Goal: Task Accomplishment & Management: Manage account settings

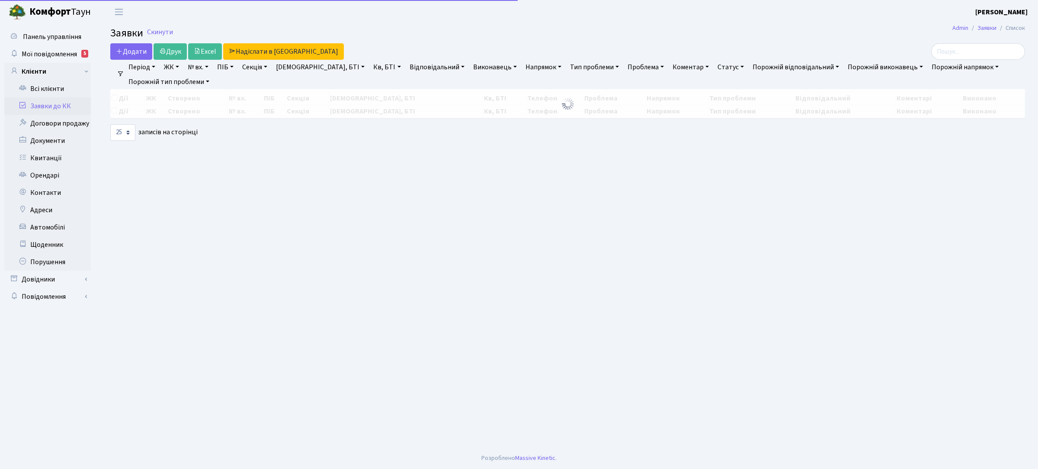
select select "25"
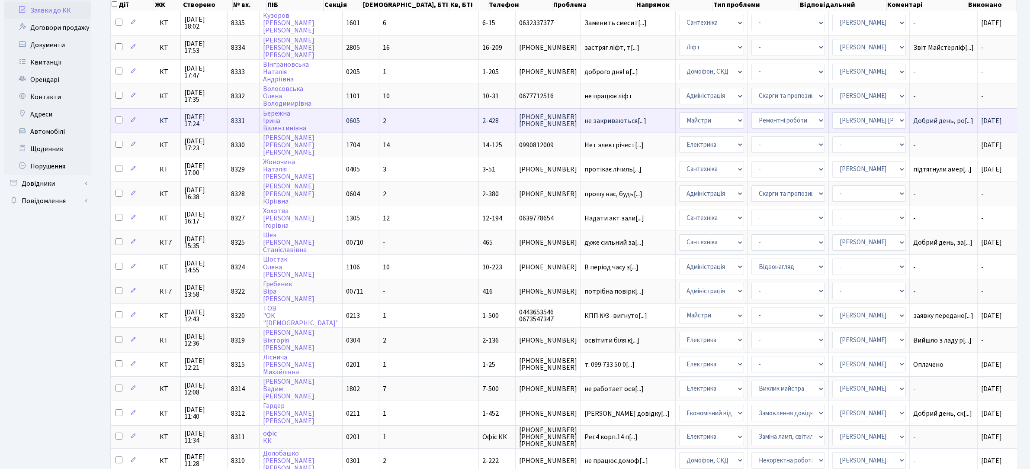
scroll to position [108, 0]
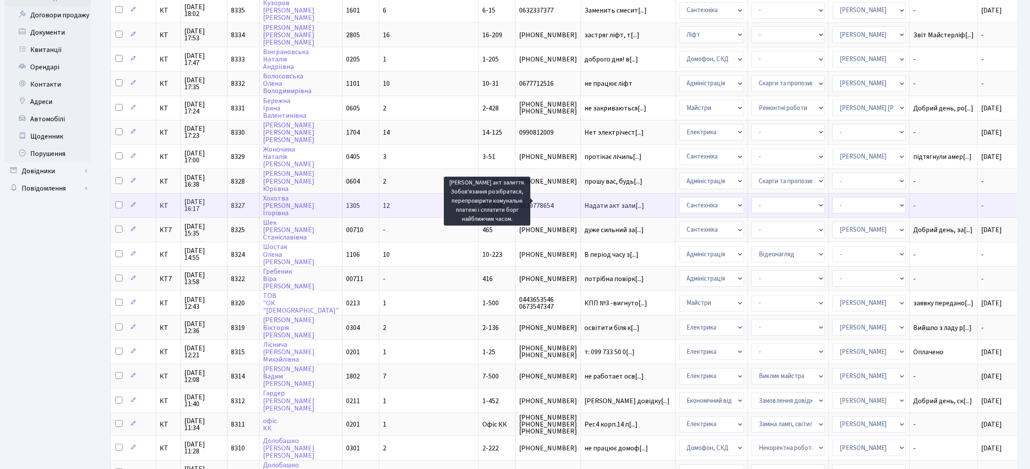
click at [585, 201] on span "Надати акт зали[...]" at bounding box center [615, 206] width 60 height 10
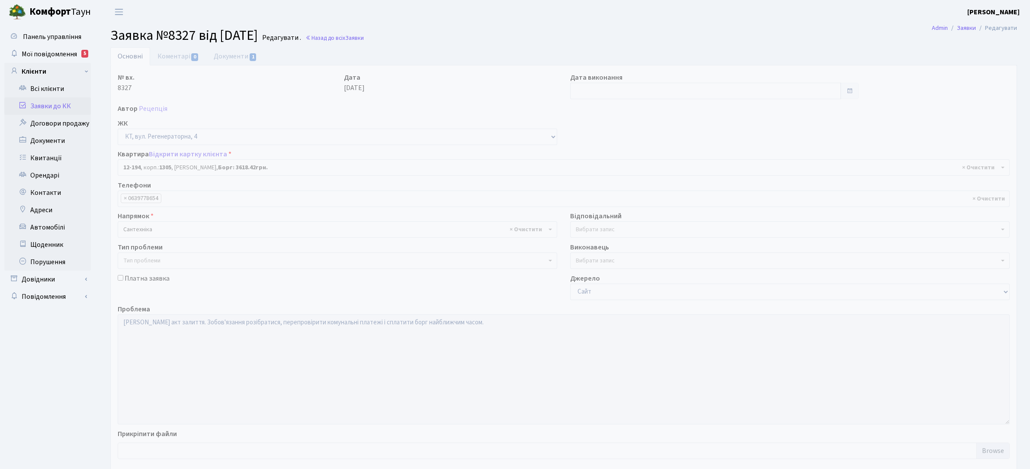
select select "7301"
click at [243, 55] on link "Документи 1" at bounding box center [235, 56] width 58 height 18
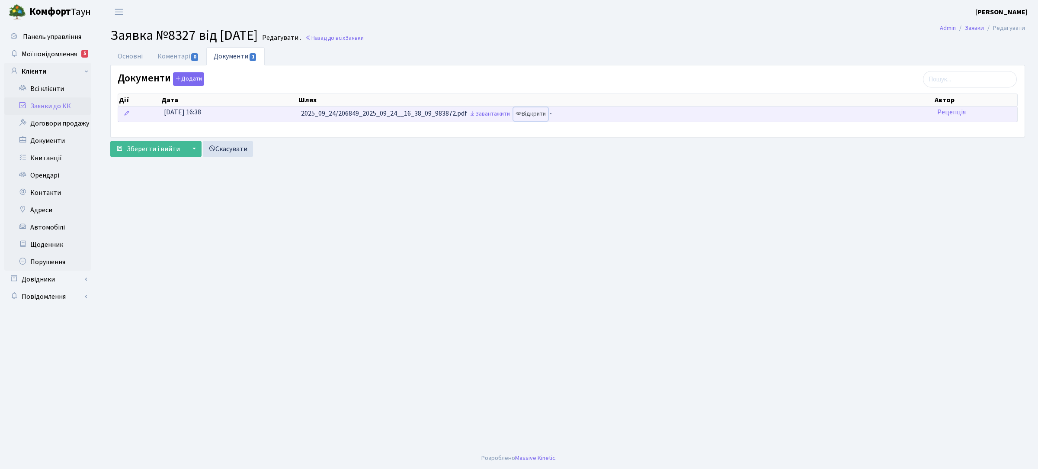
click at [538, 112] on link "Відкрити" at bounding box center [531, 113] width 35 height 13
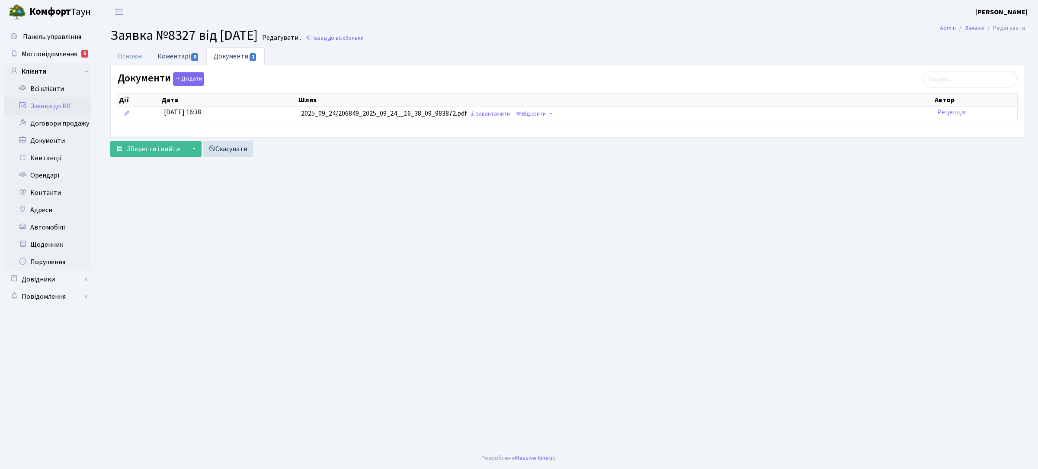
click at [173, 58] on link "Коментарі 0" at bounding box center [178, 56] width 56 height 18
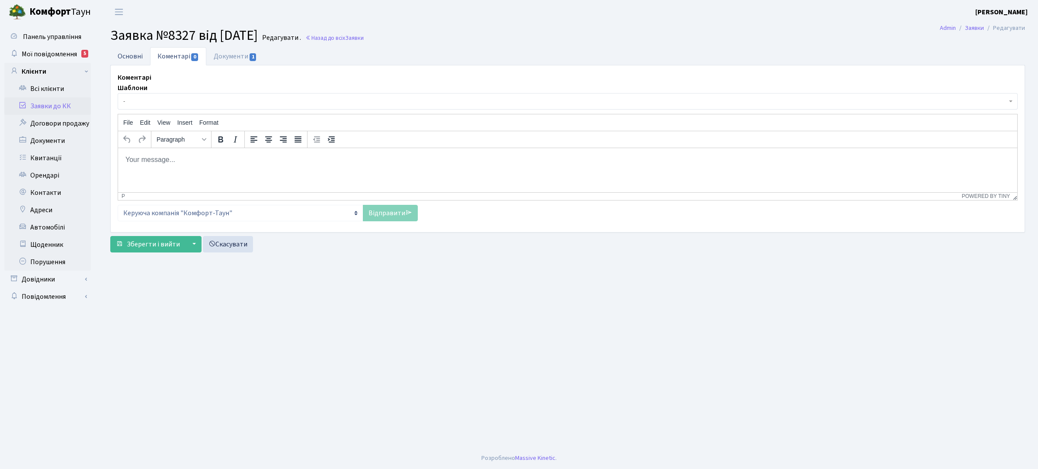
click at [130, 59] on link "Основні" at bounding box center [130, 56] width 40 height 18
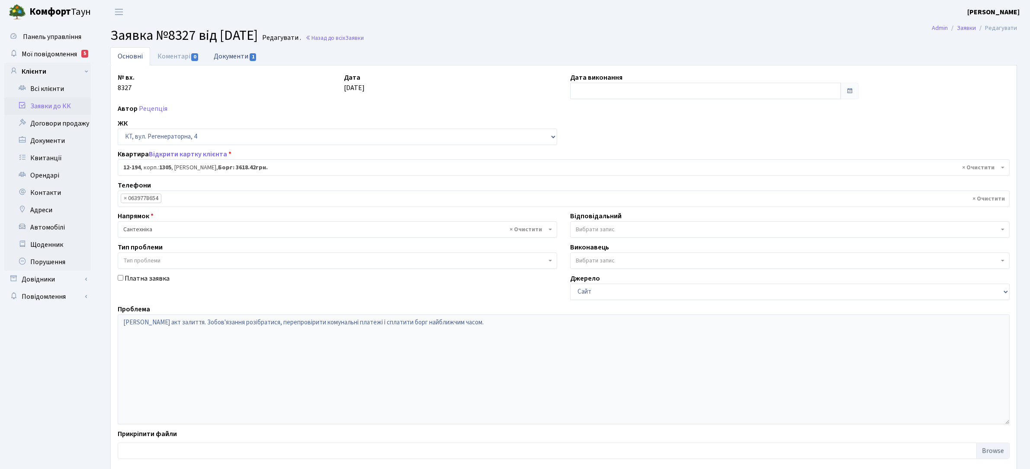
click at [226, 56] on link "Документи 1" at bounding box center [235, 56] width 58 height 18
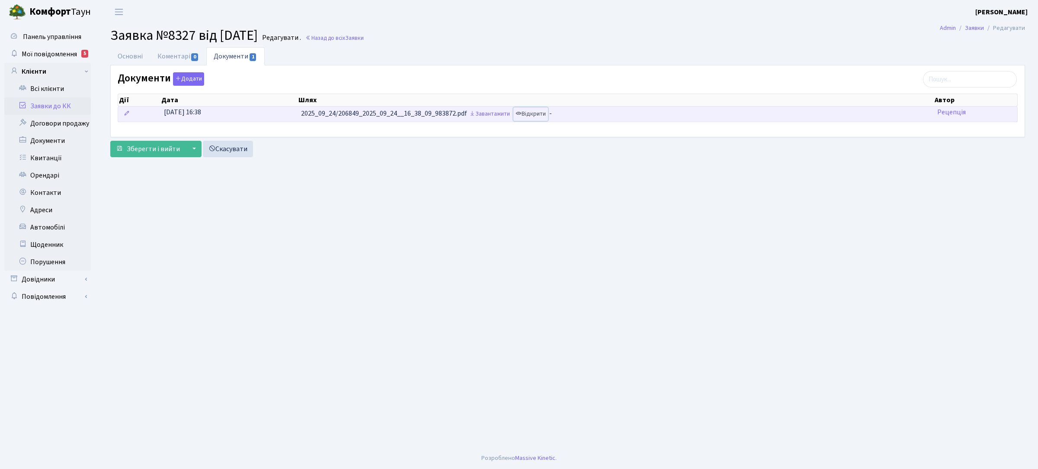
click at [538, 117] on link "Відкрити" at bounding box center [531, 113] width 35 height 13
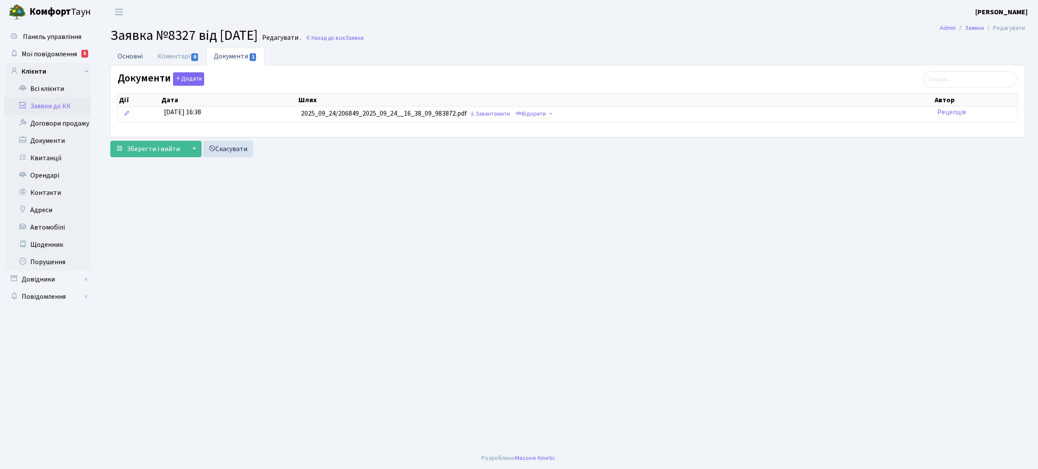
click at [135, 55] on link "Основні" at bounding box center [130, 56] width 40 height 18
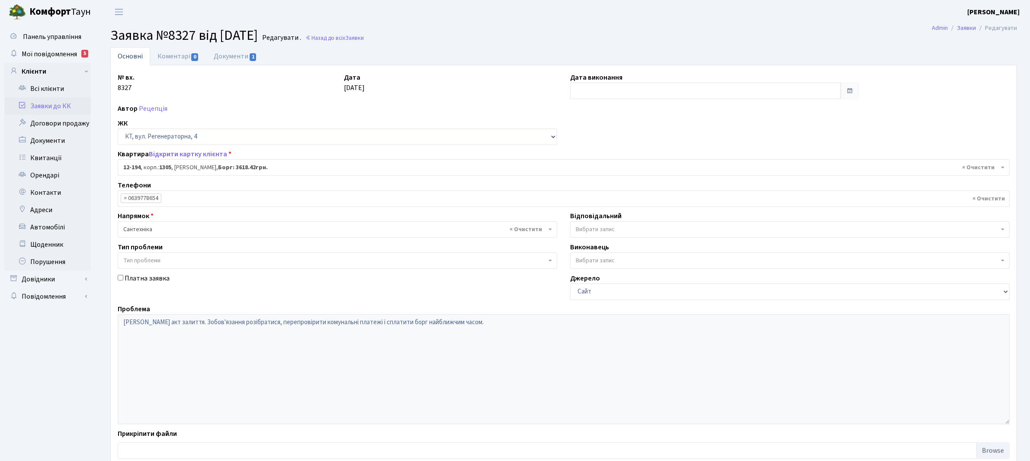
click at [643, 226] on span "Вибрати запис" at bounding box center [787, 229] width 423 height 9
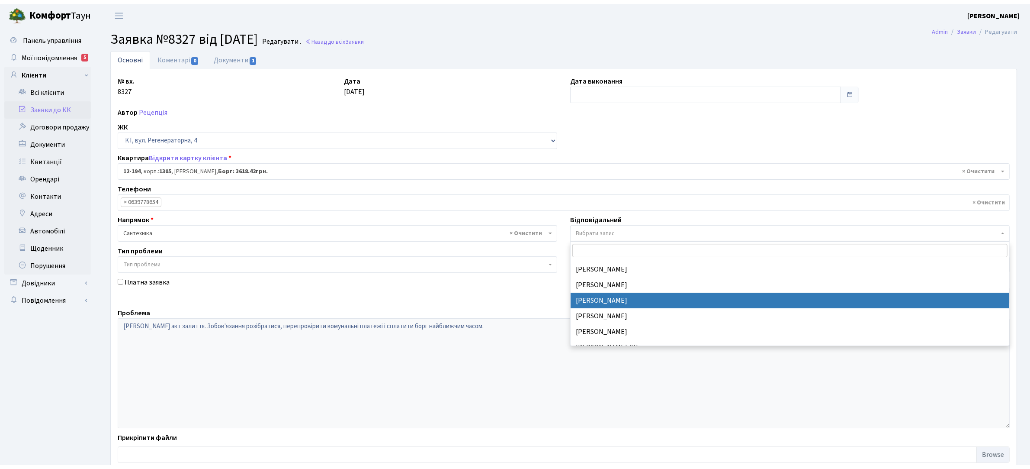
scroll to position [379, 0]
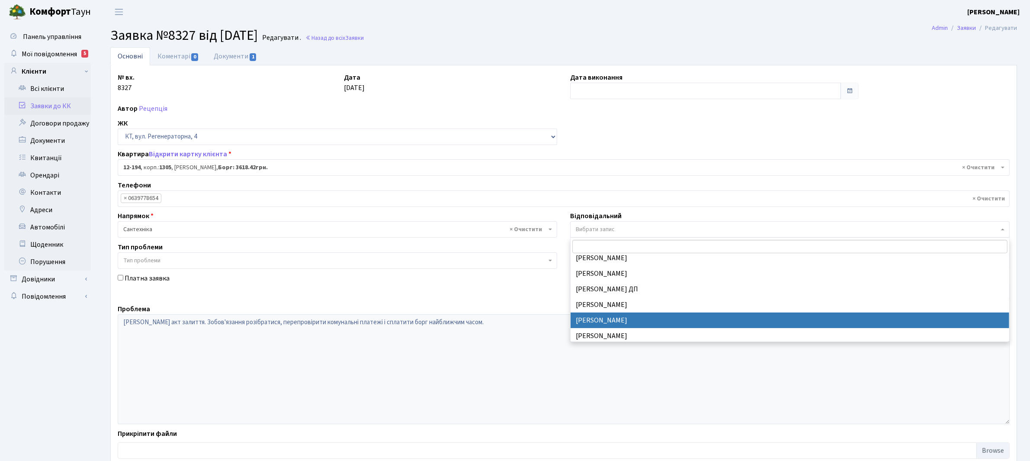
select select "67"
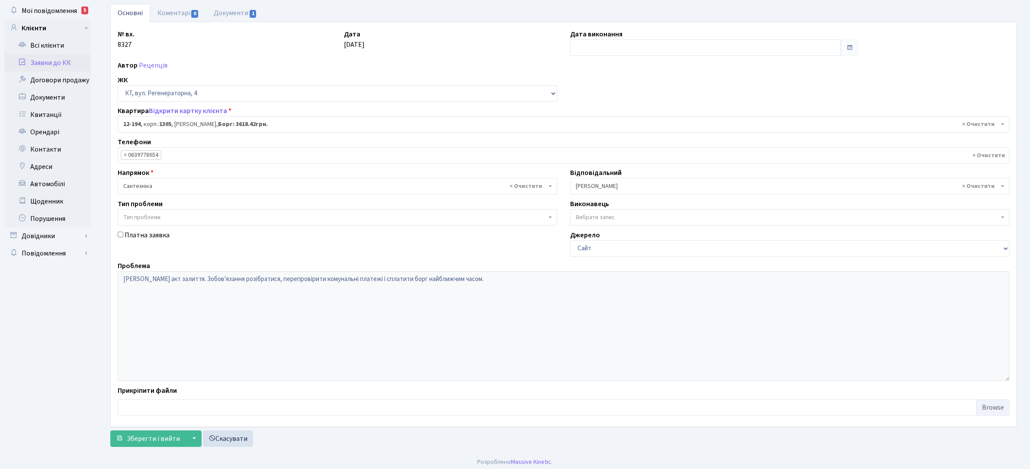
scroll to position [48, 0]
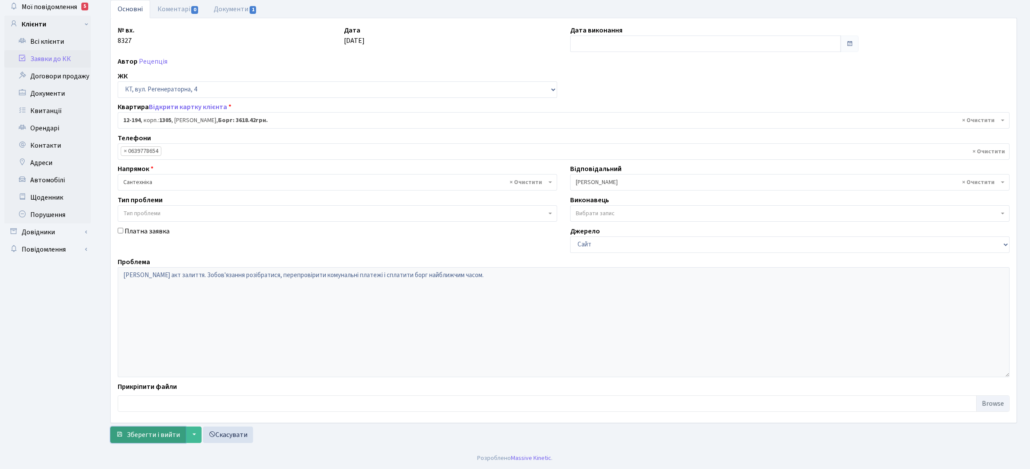
click at [155, 433] on span "Зберегти і вийти" at bounding box center [153, 435] width 53 height 10
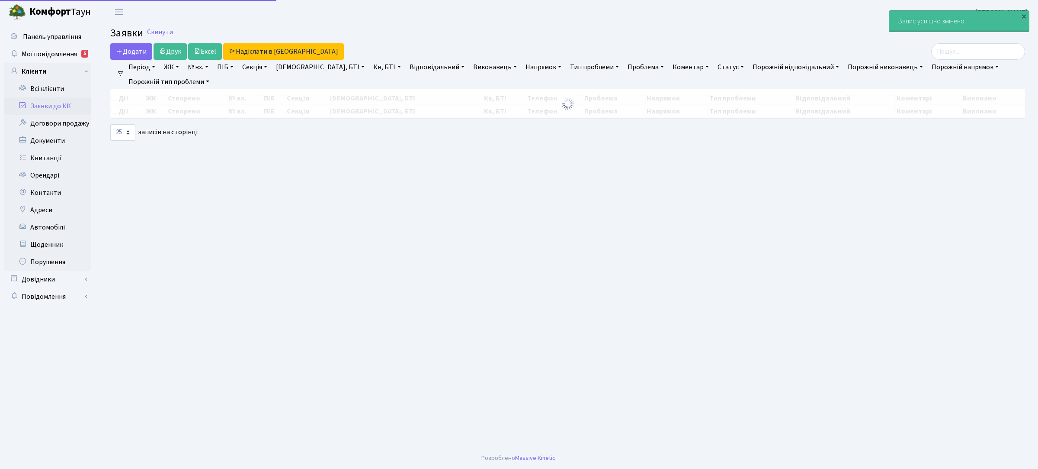
select select "25"
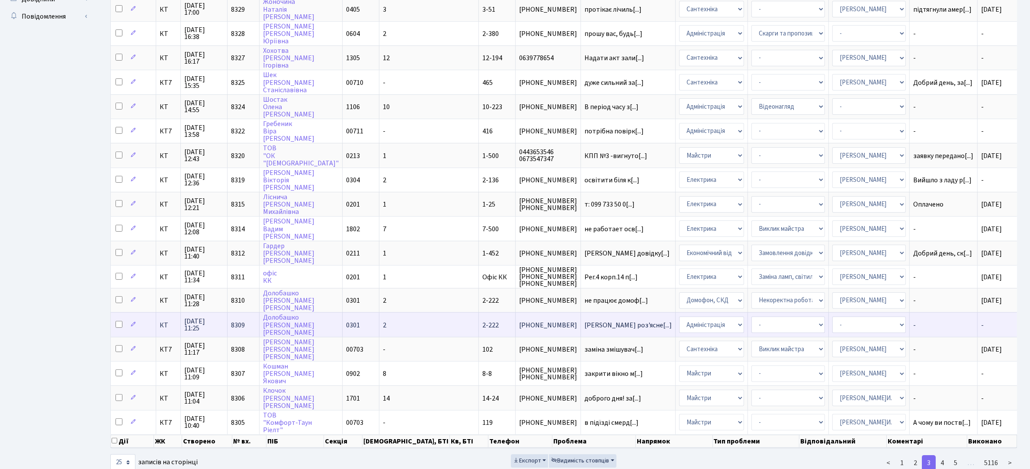
scroll to position [291, 0]
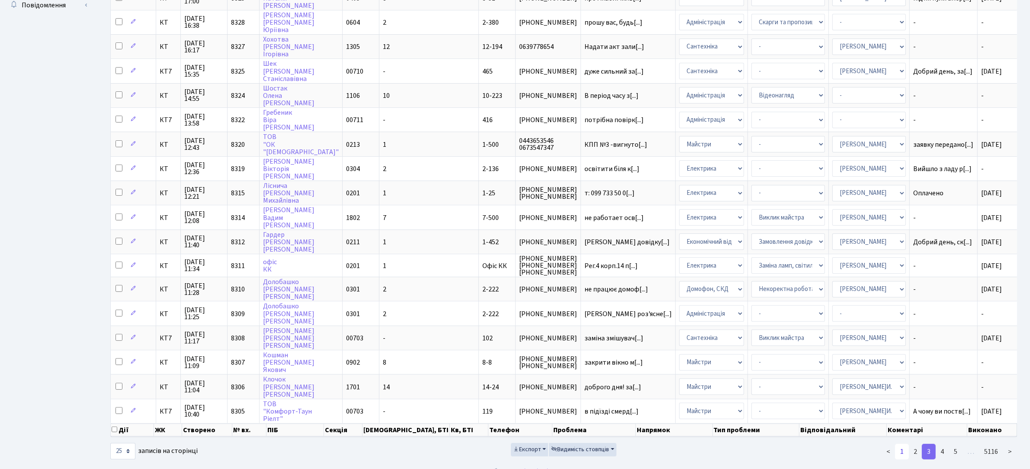
click at [900, 443] on link "1" at bounding box center [902, 451] width 14 height 16
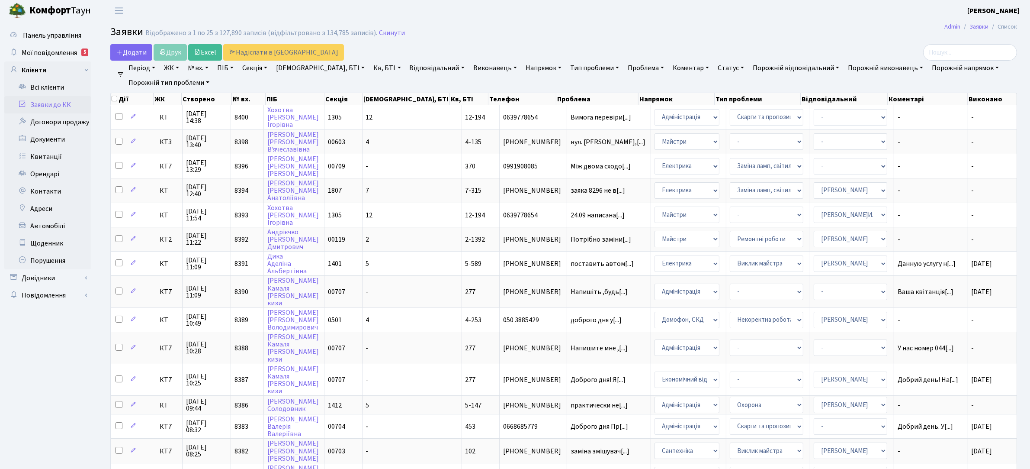
scroll to position [0, 0]
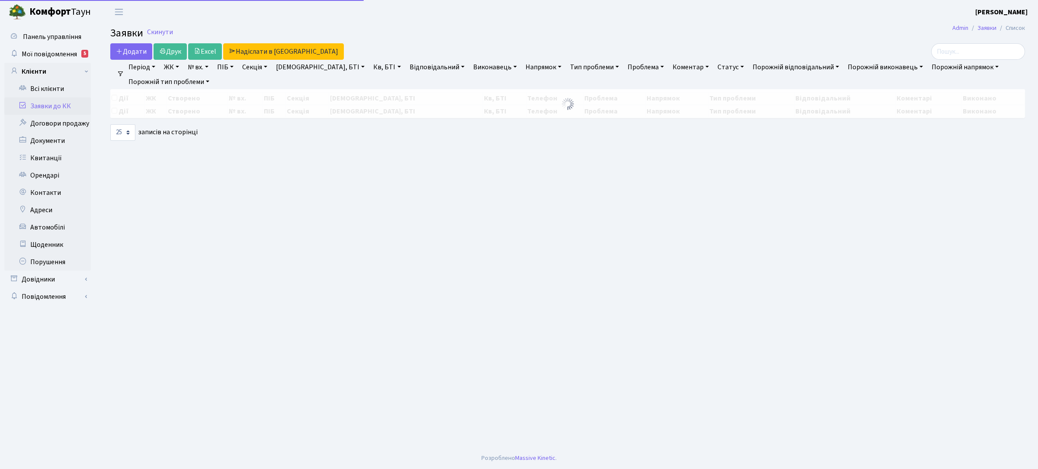
select select "25"
